Goal: Information Seeking & Learning: Understand process/instructions

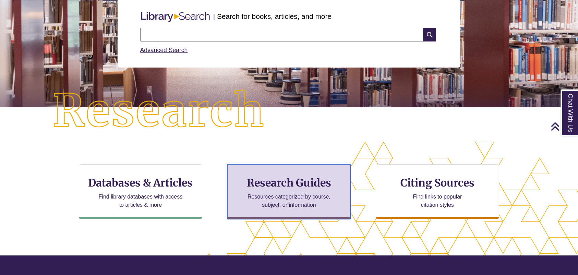
click at [265, 189] on div "Research Guides Resources categorized by course, subject, or information" at bounding box center [289, 191] width 124 height 55
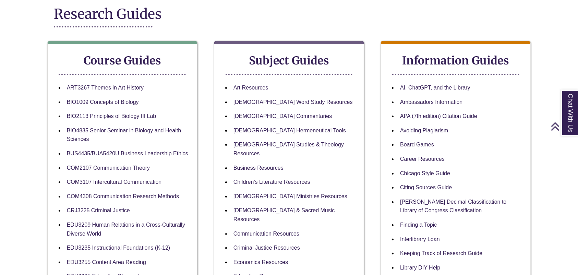
scroll to position [137, 0]
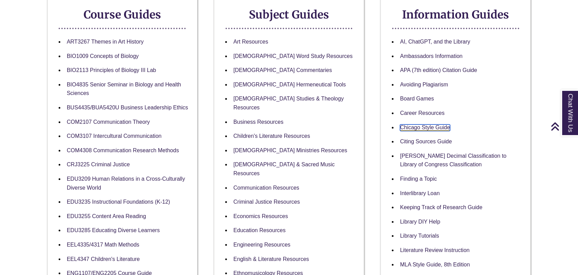
click at [425, 128] on link "Chicago Style Guide" at bounding box center [425, 128] width 50 height 7
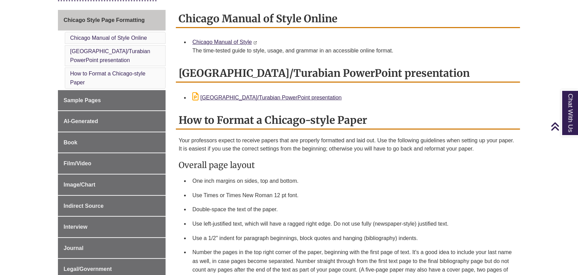
scroll to position [228, 0]
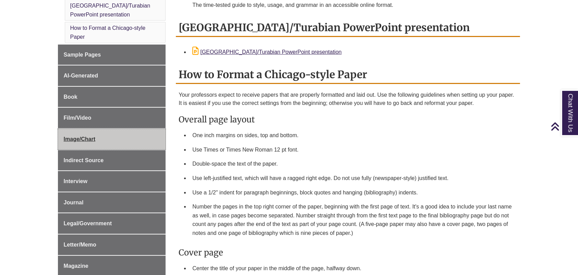
click at [95, 141] on span "Image/Chart" at bounding box center [80, 139] width 32 height 6
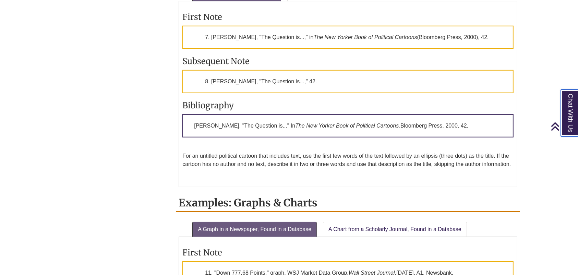
scroll to position [457, 0]
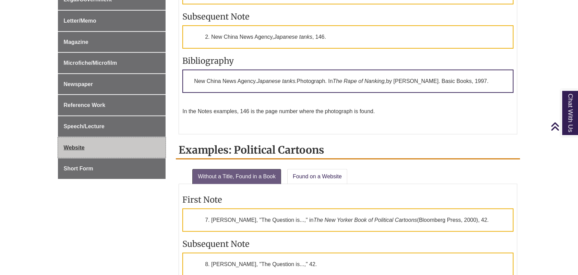
click at [91, 143] on link "Website" at bounding box center [112, 148] width 108 height 21
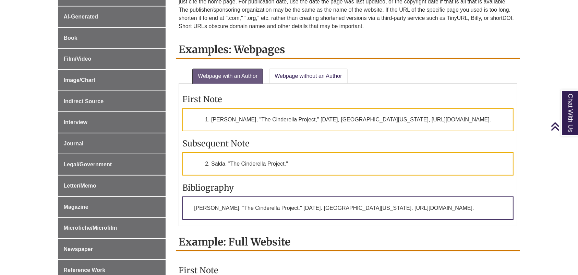
scroll to position [274, 0]
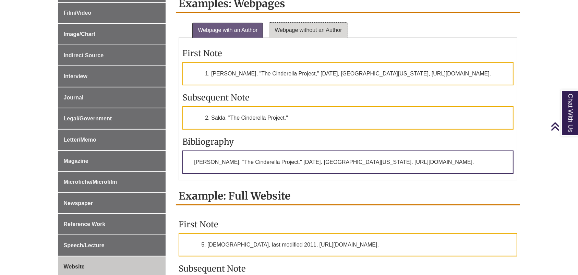
click at [308, 28] on link "Webpage without an Author" at bounding box center [308, 30] width 78 height 15
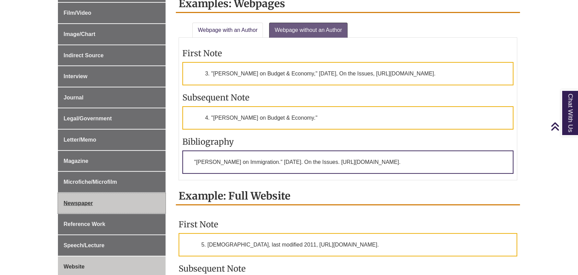
scroll to position [228, 0]
